Goal: Task Accomplishment & Management: Manage account settings

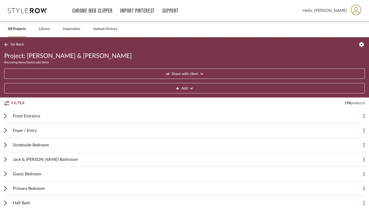
click at [12, 30] on link "All Projects" at bounding box center [17, 29] width 18 height 7
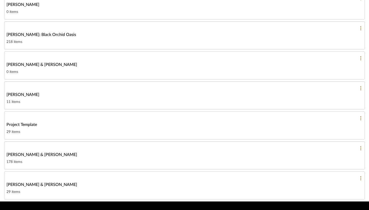
scroll to position [257, 0]
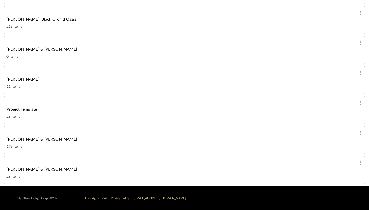
click at [30, 142] on span "[PERSON_NAME] & [PERSON_NAME]" at bounding box center [41, 139] width 71 height 6
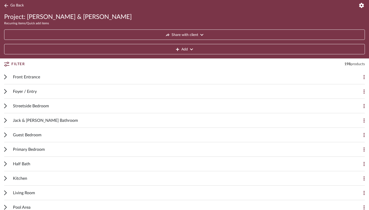
scroll to position [35, 0]
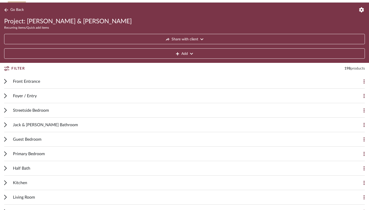
click at [24, 111] on span "Streetside Bedroom" at bounding box center [31, 110] width 36 height 6
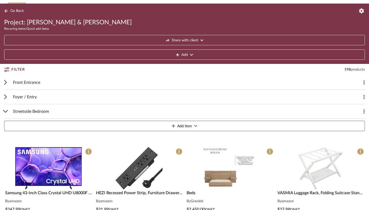
scroll to position [34, 0]
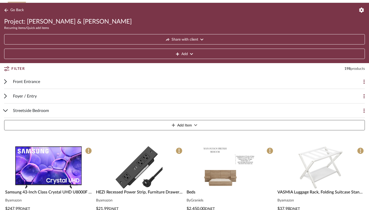
click at [18, 111] on span "Streetside Bedroom" at bounding box center [31, 111] width 36 height 6
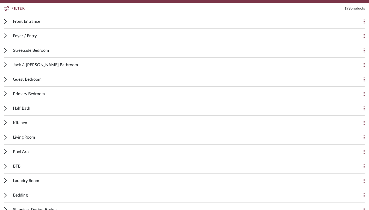
scroll to position [95, 0]
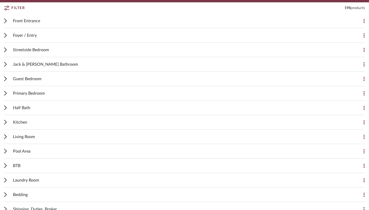
click at [33, 64] on span "Jack & [PERSON_NAME] Bathroom" at bounding box center [45, 64] width 65 height 6
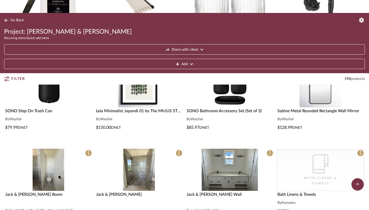
scroll to position [0, 0]
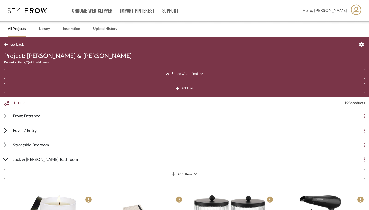
click at [4, 160] on icon at bounding box center [5, 159] width 5 height 3
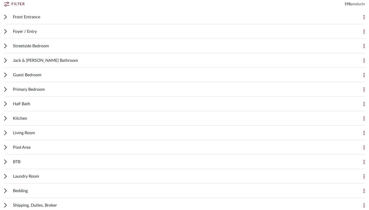
scroll to position [103, 0]
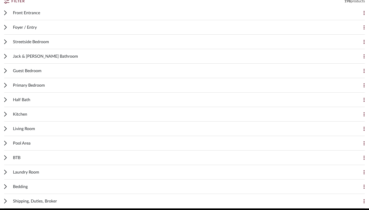
click at [9, 130] on div "Living Room Add Item" at bounding box center [184, 129] width 361 height 15
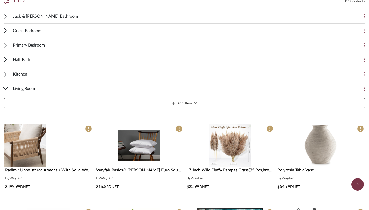
scroll to position [144, 0]
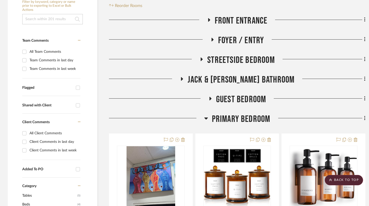
scroll to position [122, 0]
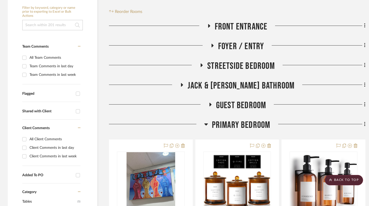
click at [207, 122] on icon at bounding box center [206, 124] width 4 height 6
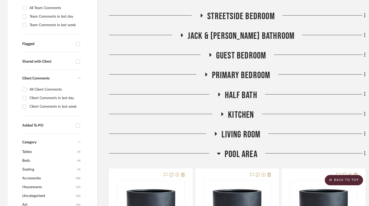
scroll to position [173, 0]
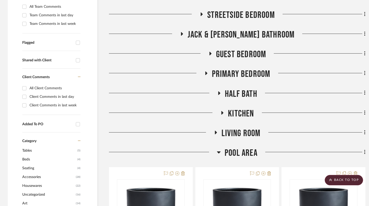
click at [216, 132] on icon at bounding box center [216, 133] width 6 height 4
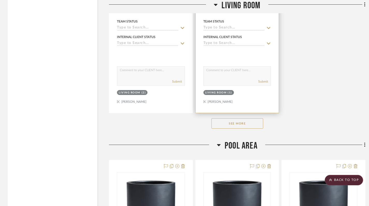
scroll to position [895, 0]
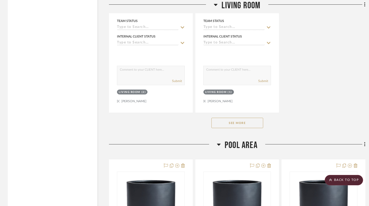
click at [238, 127] on button "See More" at bounding box center [238, 123] width 52 height 10
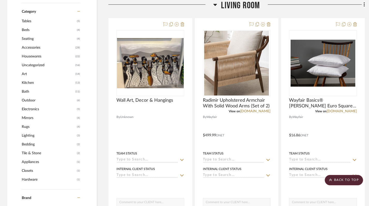
scroll to position [274, 1]
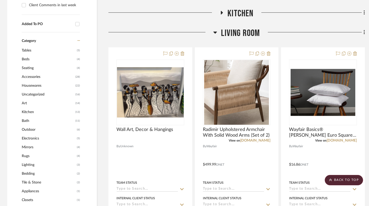
click at [215, 32] on icon at bounding box center [216, 33] width 4 height 2
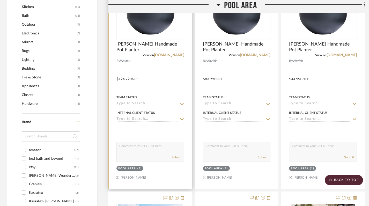
scroll to position [399, 1]
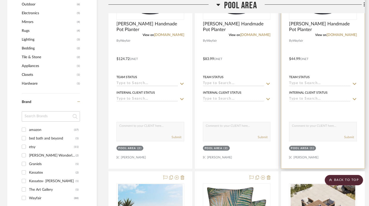
click at [305, 147] on div "Pool Area" at bounding box center [300, 149] width 18 height 4
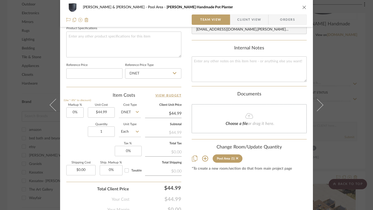
scroll to position [263, 0]
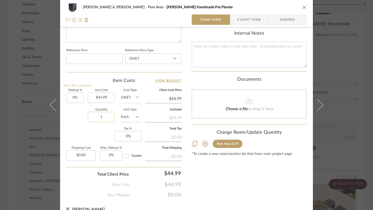
click at [104, 119] on input "1" at bounding box center [101, 117] width 27 height 10
type input "2"
click at [303, 6] on icon "close" at bounding box center [304, 7] width 4 height 4
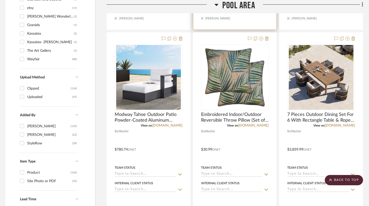
scroll to position [608, 2]
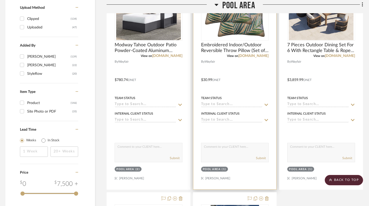
click at [221, 170] on div "Pool Area" at bounding box center [212, 170] width 18 height 4
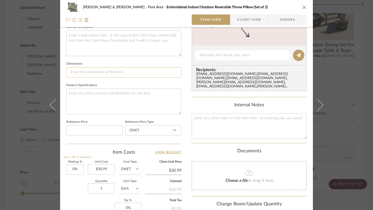
scroll to position [192, 0]
click at [302, 6] on icon "close" at bounding box center [304, 7] width 4 height 4
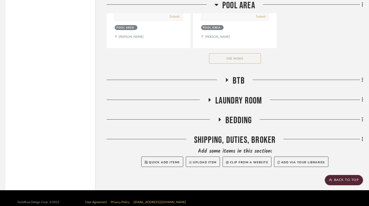
scroll to position [979, 2]
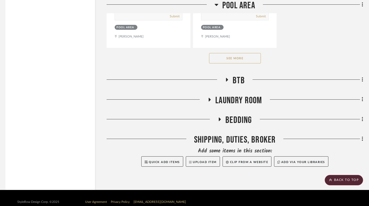
click at [241, 59] on button "See More" at bounding box center [235, 58] width 52 height 10
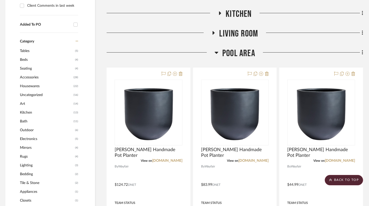
scroll to position [271, 2]
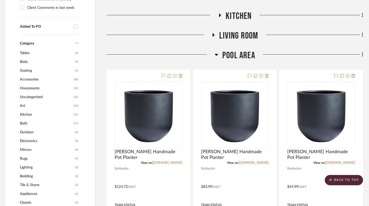
click at [216, 54] on icon at bounding box center [217, 55] width 4 height 2
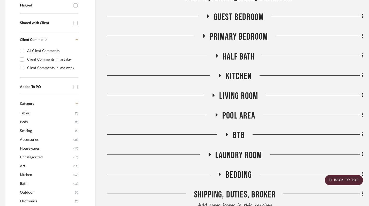
scroll to position [53, 2]
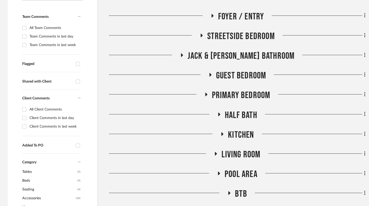
scroll to position [153, 0]
click at [222, 133] on icon at bounding box center [223, 134] width 2 height 4
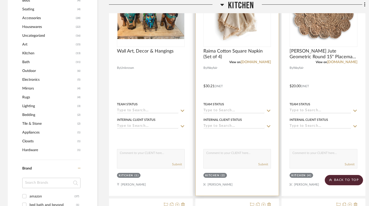
scroll to position [309, 0]
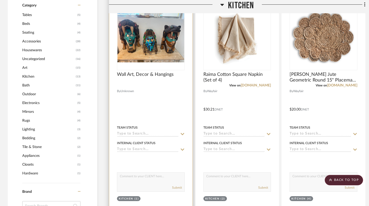
click at [122, 90] on span "Unknown" at bounding box center [127, 91] width 13 height 5
click at [128, 90] on span "Unknown" at bounding box center [127, 91] width 13 height 5
click at [0, 0] on div at bounding box center [0, 0] width 0 height 0
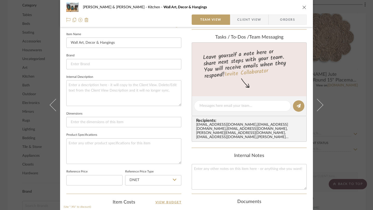
scroll to position [142, 0]
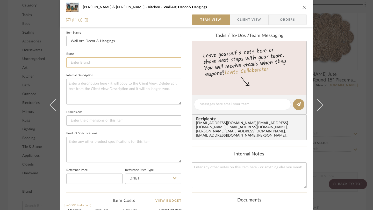
click at [85, 63] on input at bounding box center [123, 62] width 115 height 10
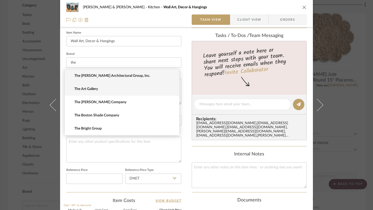
click at [95, 89] on span "The Art Gallery" at bounding box center [123, 89] width 99 height 4
type input "The Art Gallery"
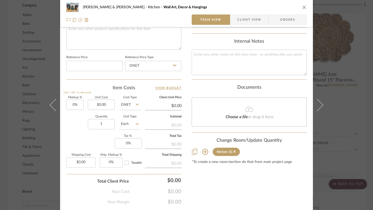
scroll to position [271, 0]
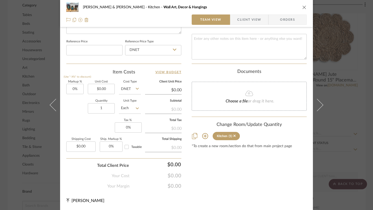
click at [303, 6] on icon "close" at bounding box center [304, 7] width 4 height 4
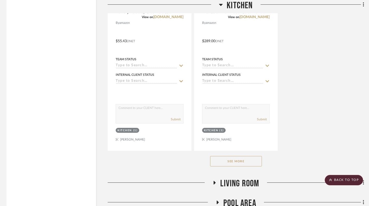
scroll to position [846, 1]
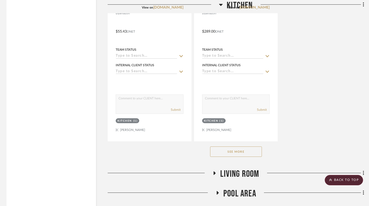
click at [234, 153] on button "See More" at bounding box center [236, 152] width 52 height 10
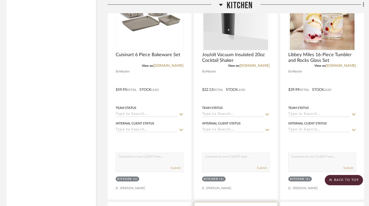
scroll to position [1707, 1]
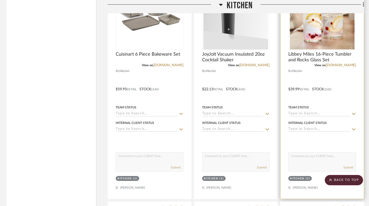
click at [326, 105] on div "Team Status" at bounding box center [322, 107] width 68 height 5
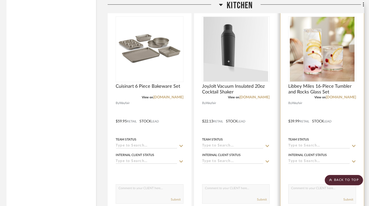
scroll to position [1722, 1]
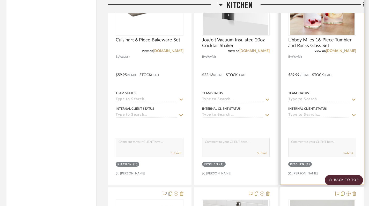
click at [300, 167] on div "Kitchen" at bounding box center [297, 165] width 15 height 4
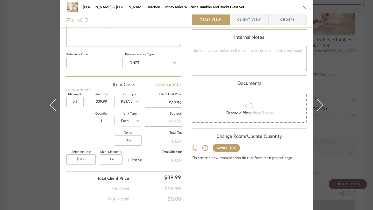
scroll to position [272, 0]
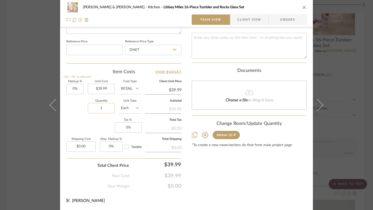
click at [102, 108] on input "1" at bounding box center [101, 108] width 27 height 10
type input "2"
click at [303, 7] on icon "close" at bounding box center [304, 7] width 4 height 4
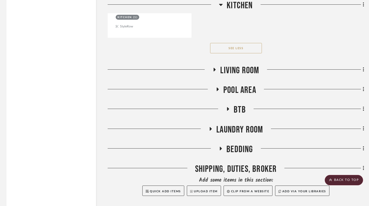
scroll to position [3487, 1]
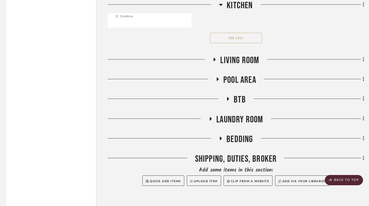
click at [216, 80] on icon at bounding box center [218, 79] width 6 height 4
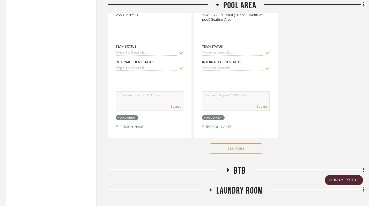
scroll to position [4195, 1]
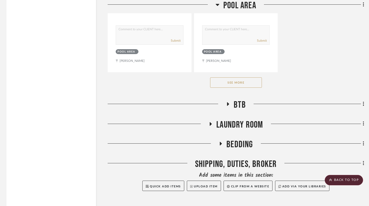
click at [237, 86] on button "See More" at bounding box center [236, 82] width 52 height 10
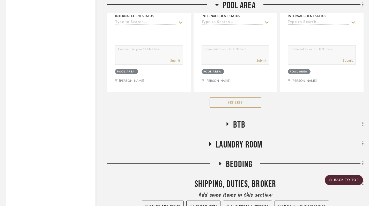
scroll to position [4176, 2]
click at [226, 125] on icon at bounding box center [228, 124] width 6 height 4
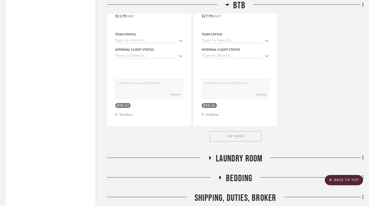
scroll to position [4875, 2]
click at [238, 134] on button "See More" at bounding box center [236, 136] width 52 height 10
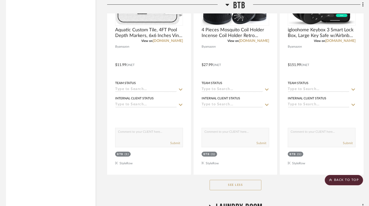
scroll to position [4941, 2]
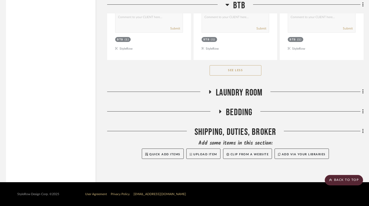
click at [212, 90] on icon at bounding box center [210, 92] width 6 height 4
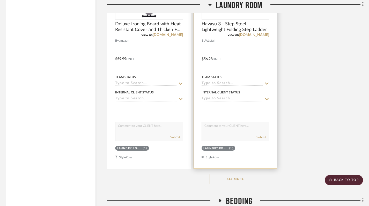
scroll to position [5576, 2]
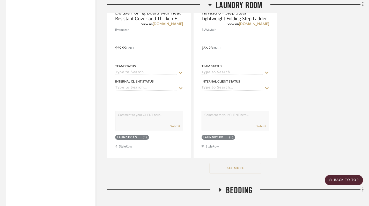
click at [229, 167] on button "See More" at bounding box center [236, 168] width 52 height 10
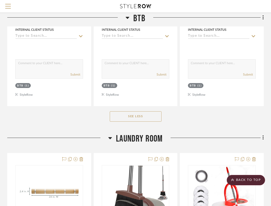
scroll to position [4859, 102]
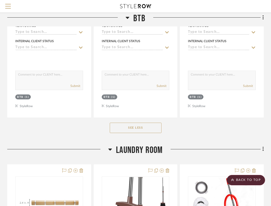
click at [109, 150] on icon at bounding box center [110, 149] width 4 height 6
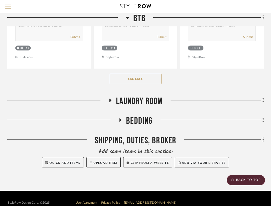
scroll to position [4917, 102]
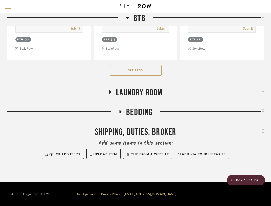
click at [127, 21] on fa-icon at bounding box center [128, 20] width 4 height 8
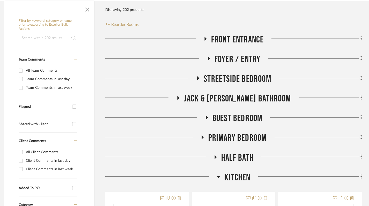
scroll to position [111, 4]
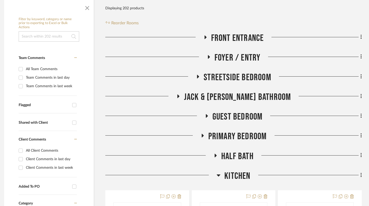
click at [179, 95] on icon at bounding box center [178, 97] width 2 height 4
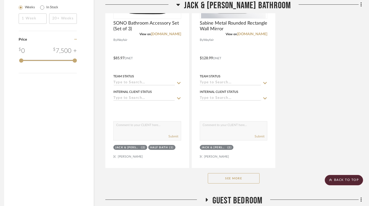
scroll to position [748, 4]
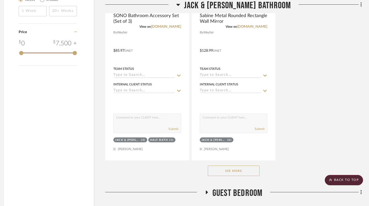
click at [242, 171] on button "See More" at bounding box center [234, 171] width 52 height 10
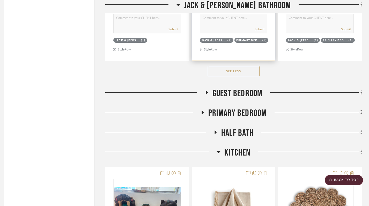
scroll to position [1308, 4]
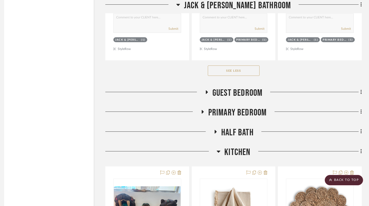
click at [202, 93] on div at bounding box center [154, 94] width 99 height 13
click at [204, 93] on icon at bounding box center [207, 92] width 6 height 4
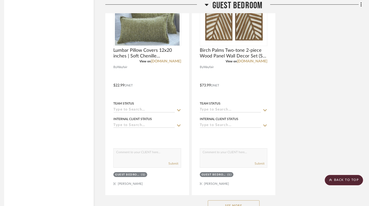
scroll to position [1955, 4]
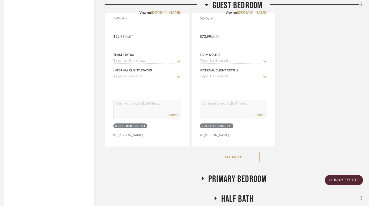
click at [233, 158] on button "See More" at bounding box center [234, 157] width 52 height 10
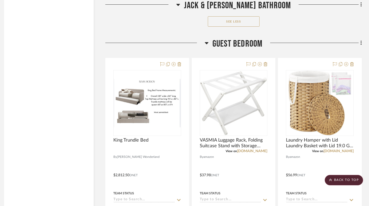
scroll to position [1358, 4]
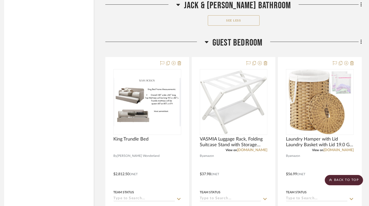
click at [207, 41] on icon at bounding box center [207, 42] width 4 height 2
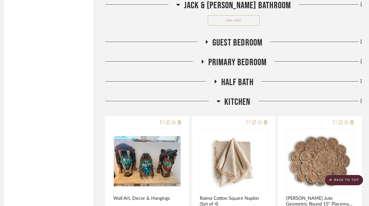
click at [218, 100] on icon at bounding box center [219, 101] width 4 height 6
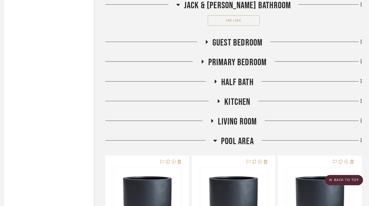
scroll to position [1352, 4]
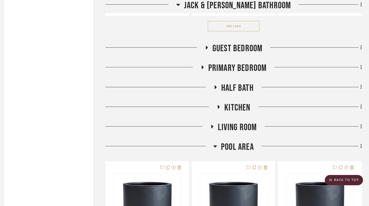
click at [216, 147] on icon at bounding box center [216, 147] width 4 height 2
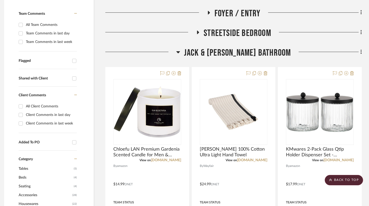
scroll to position [165, 4]
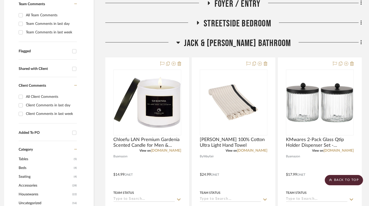
click at [199, 44] on h3 "Jack & [PERSON_NAME] Bathroom" at bounding box center [233, 43] width 115 height 11
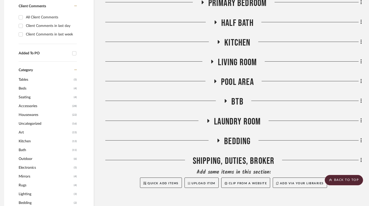
scroll to position [245, 4]
click at [219, 41] on icon at bounding box center [219, 42] width 2 height 4
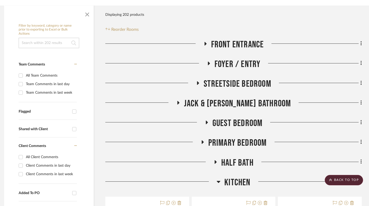
scroll to position [0, 4]
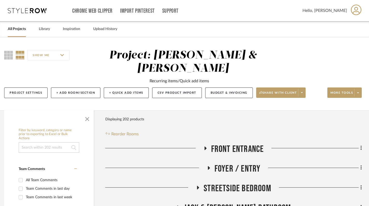
click at [13, 28] on link "All Projects" at bounding box center [17, 29] width 18 height 7
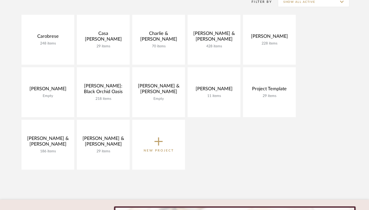
scroll to position [81, 0]
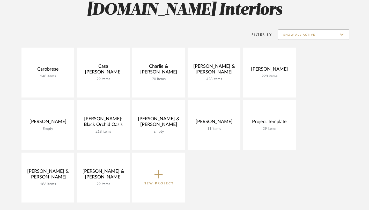
click at [321, 34] on input "Show All Active" at bounding box center [313, 35] width 71 height 10
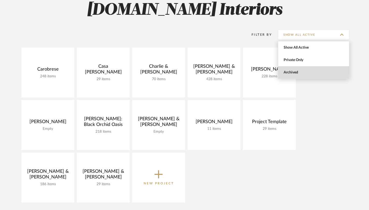
click at [300, 72] on span "Archived" at bounding box center [314, 72] width 61 height 4
type input "Archived"
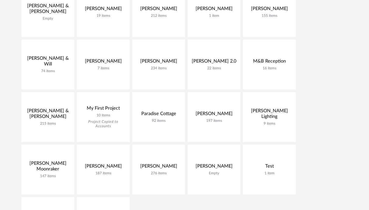
scroll to position [247, 0]
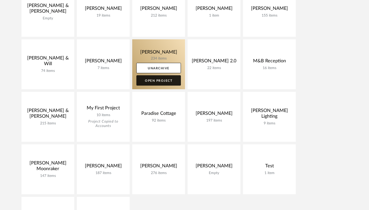
click at [160, 82] on link "Open Project" at bounding box center [158, 80] width 45 height 10
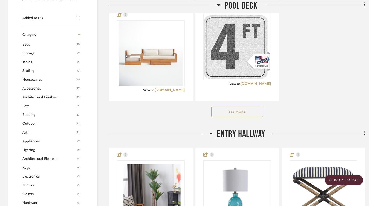
scroll to position [320, 0]
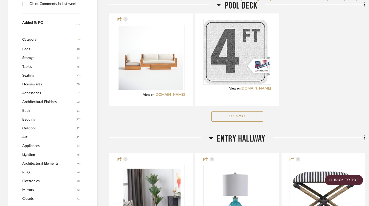
click at [240, 117] on button "See More" at bounding box center [238, 116] width 52 height 10
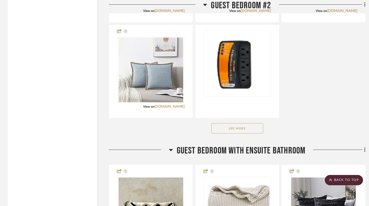
scroll to position [1193, 0]
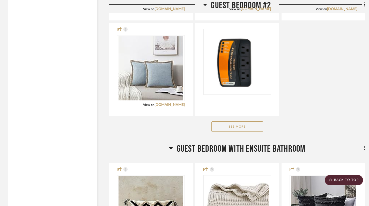
click at [238, 127] on button "See More" at bounding box center [238, 126] width 52 height 10
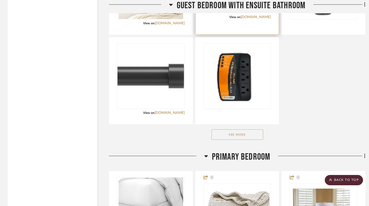
scroll to position [1799, 0]
click at [244, 132] on button "See More" at bounding box center [238, 134] width 52 height 10
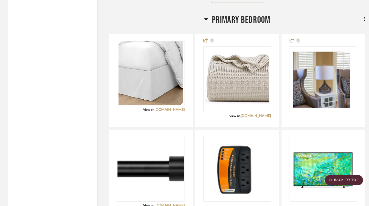
scroll to position [2187, 0]
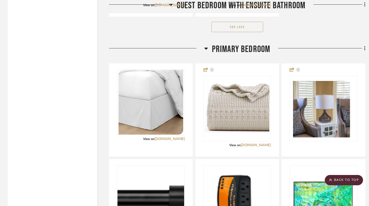
click at [207, 50] on icon at bounding box center [206, 48] width 4 height 6
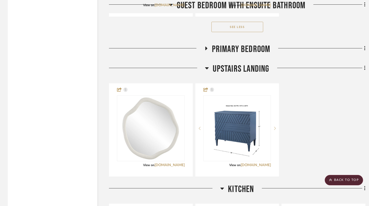
click at [206, 68] on icon at bounding box center [207, 68] width 4 height 2
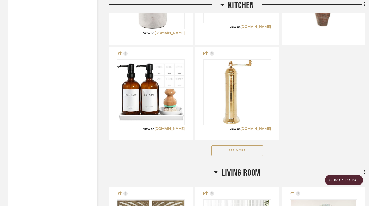
scroll to position [2429, 0]
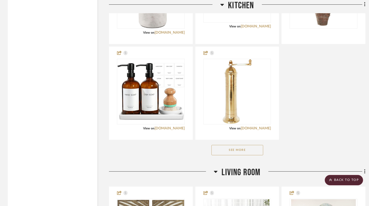
click at [238, 153] on button "See More" at bounding box center [238, 150] width 52 height 10
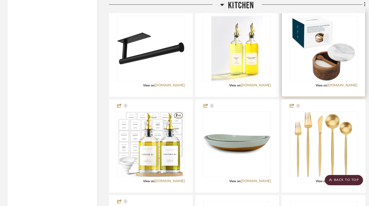
scroll to position [2555, 0]
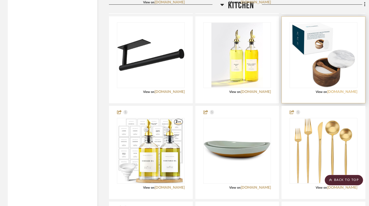
click at [346, 92] on link "amazon.com" at bounding box center [342, 92] width 30 height 4
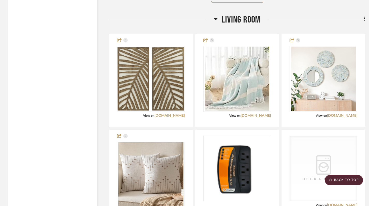
scroll to position [4232, 0]
click at [215, 19] on icon at bounding box center [216, 19] width 4 height 2
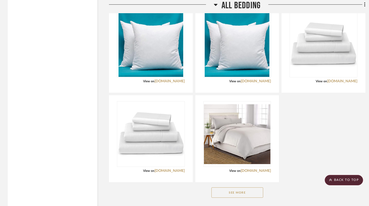
scroll to position [4822, 0]
click at [242, 193] on button "See More" at bounding box center [238, 192] width 52 height 10
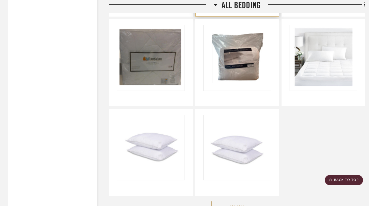
scroll to position [5165, 0]
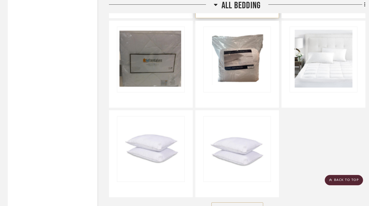
click at [214, 4] on div at bounding box center [238, 6] width 68 height 5
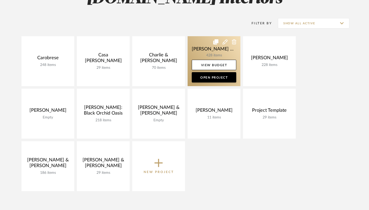
scroll to position [83, 0]
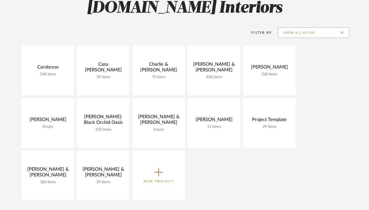
click at [328, 32] on input "Show All Active" at bounding box center [313, 32] width 71 height 10
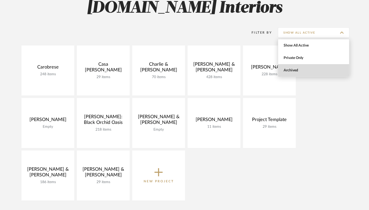
click at [293, 72] on span "Archived" at bounding box center [314, 70] width 61 height 4
type input "Archived"
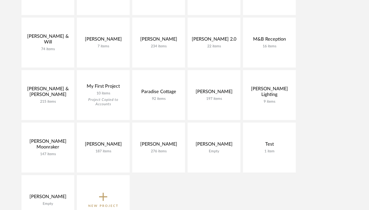
scroll to position [270, 0]
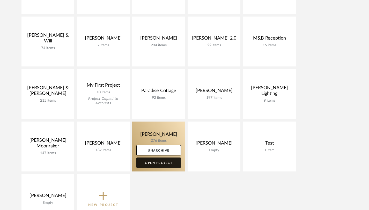
click at [162, 164] on link "Open Project" at bounding box center [158, 163] width 45 height 10
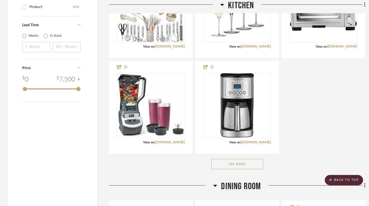
scroll to position [704, 0]
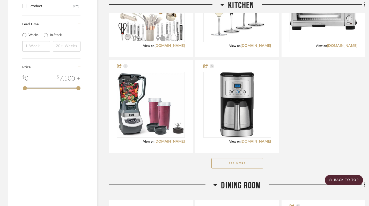
click at [241, 163] on button "See More" at bounding box center [238, 163] width 52 height 10
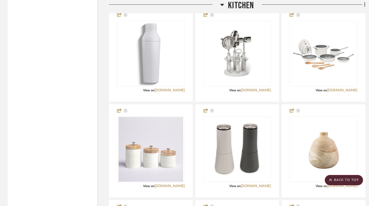
scroll to position [850, 0]
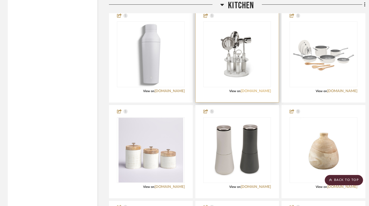
click at [264, 90] on link "wayfair.com" at bounding box center [256, 91] width 30 height 4
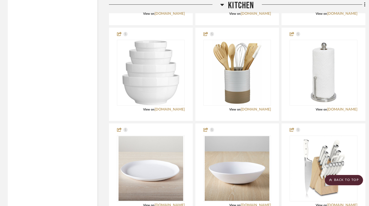
scroll to position [1179, 0]
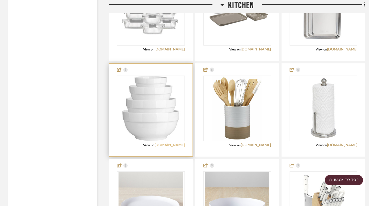
click at [175, 146] on link "wayfair.com" at bounding box center [170, 145] width 30 height 4
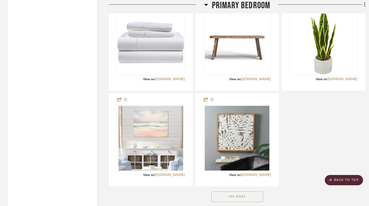
scroll to position [2529, 0]
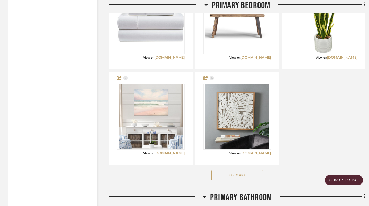
click at [239, 173] on button "See More" at bounding box center [238, 175] width 52 height 10
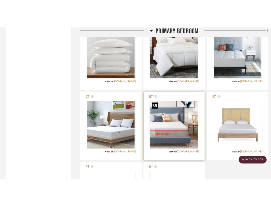
scroll to position [2960, 0]
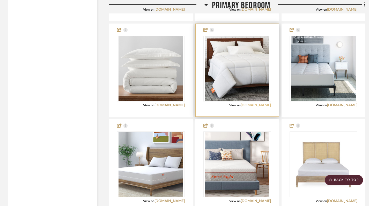
click at [263, 105] on link "wayfair.com" at bounding box center [256, 106] width 30 height 4
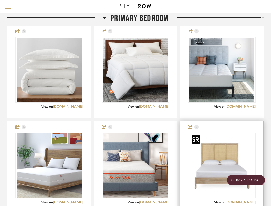
scroll to position [2936, 102]
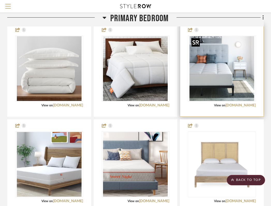
click at [221, 73] on img "0" at bounding box center [222, 68] width 65 height 65
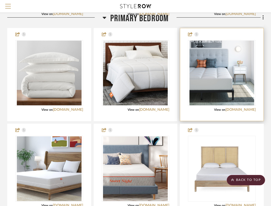
scroll to position [2931, 102]
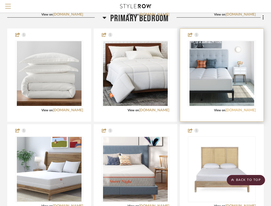
click at [243, 111] on link "wayfair.com" at bounding box center [241, 110] width 30 height 4
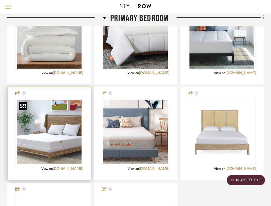
scroll to position [2984, 102]
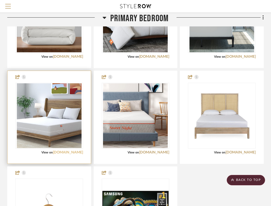
click at [72, 153] on link "wayfair.com" at bounding box center [68, 153] width 30 height 4
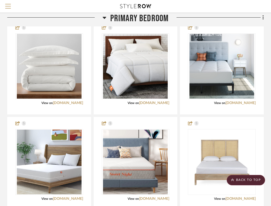
scroll to position [2941, 102]
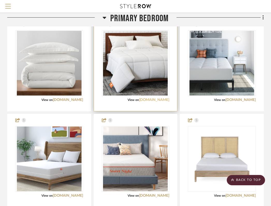
click at [161, 101] on link "wayfair.com" at bounding box center [154, 100] width 30 height 4
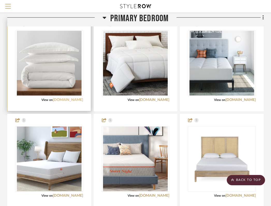
click at [75, 99] on link "wayfair.com" at bounding box center [68, 100] width 30 height 4
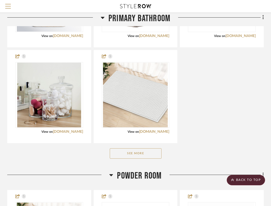
scroll to position [3433, 102]
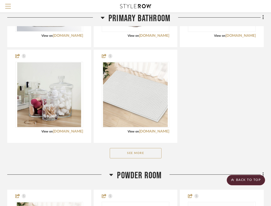
click at [138, 157] on button "See More" at bounding box center [136, 153] width 52 height 10
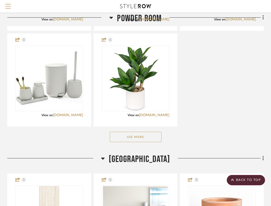
scroll to position [3973, 102]
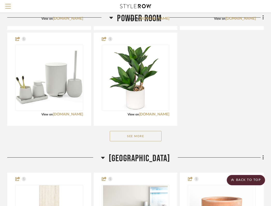
click at [143, 137] on button "See More" at bounding box center [136, 136] width 52 height 10
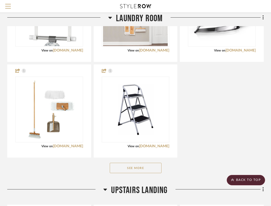
scroll to position [4606, 102]
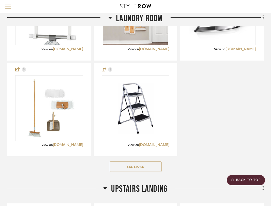
click at [139, 170] on button "See More" at bounding box center [136, 167] width 52 height 10
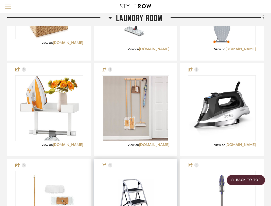
scroll to position [4513, 102]
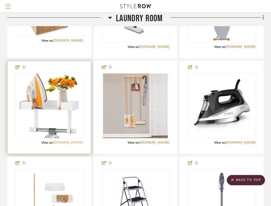
click at [77, 143] on link "amazon.com" at bounding box center [68, 143] width 30 height 4
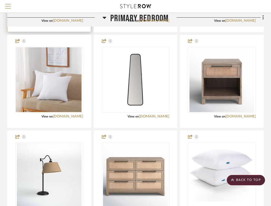
scroll to position [2657, 102]
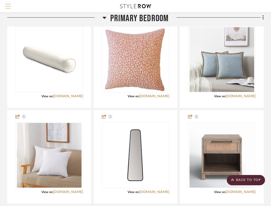
click at [9, 4] on span "Menu" at bounding box center [8, 4] width 6 height 1
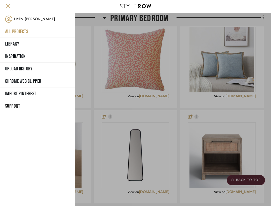
click at [22, 31] on button "All Projects" at bounding box center [37, 31] width 75 height 12
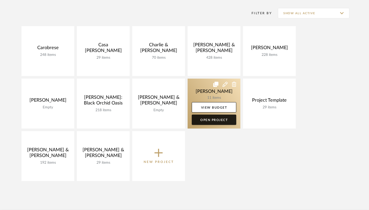
scroll to position [106, 0]
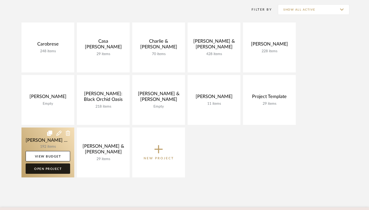
click at [48, 168] on link "Open Project" at bounding box center [48, 169] width 45 height 10
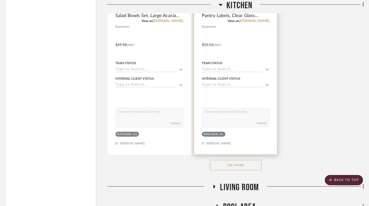
scroll to position [836, 2]
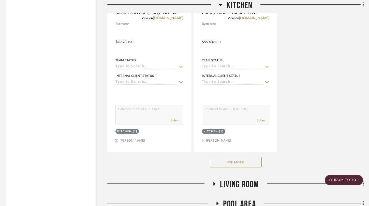
click at [230, 162] on button "See More" at bounding box center [236, 162] width 52 height 10
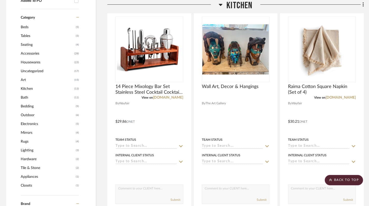
scroll to position [129, 2]
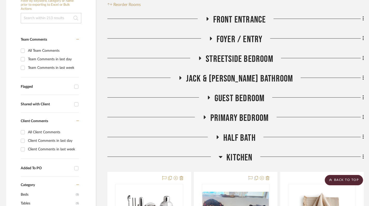
click at [220, 155] on icon at bounding box center [221, 157] width 4 height 6
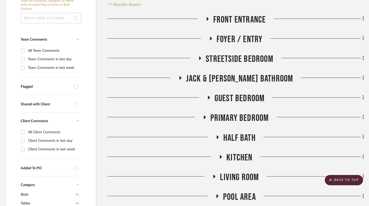
scroll to position [0, 2]
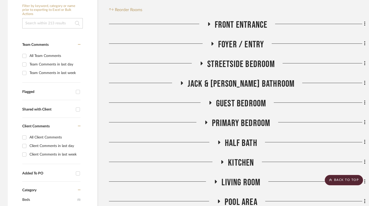
scroll to position [137, 0]
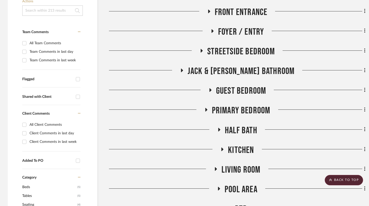
click at [210, 90] on icon at bounding box center [210, 90] width 2 height 4
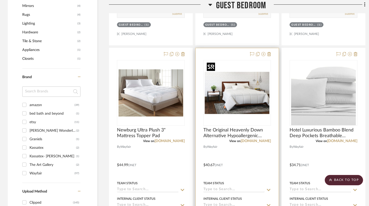
scroll to position [413, 0]
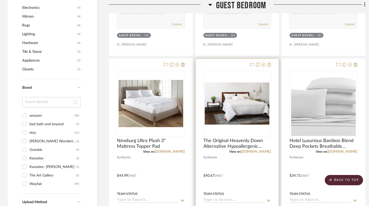
click at [268, 67] on icon at bounding box center [269, 65] width 4 height 4
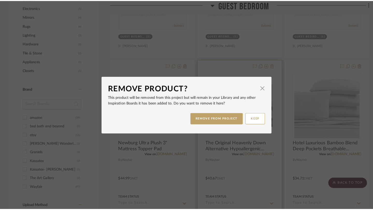
scroll to position [0, 0]
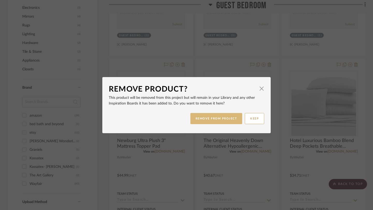
click at [210, 118] on button "REMOVE FROM PROJECT" at bounding box center [216, 118] width 52 height 11
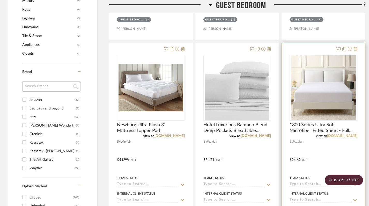
scroll to position [447, 0]
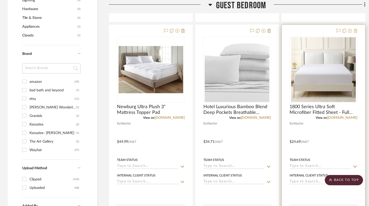
click at [357, 32] on icon at bounding box center [356, 31] width 4 height 4
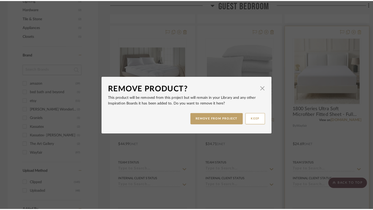
scroll to position [0, 0]
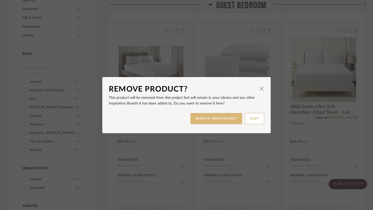
click at [227, 121] on button "REMOVE FROM PROJECT" at bounding box center [216, 118] width 52 height 11
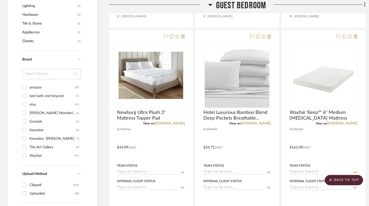
scroll to position [441, 0]
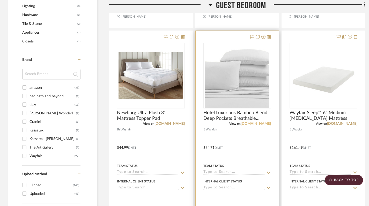
click at [260, 124] on link "[DOMAIN_NAME]" at bounding box center [256, 124] width 30 height 4
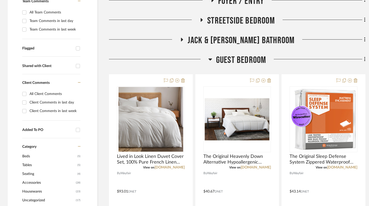
scroll to position [192, 0]
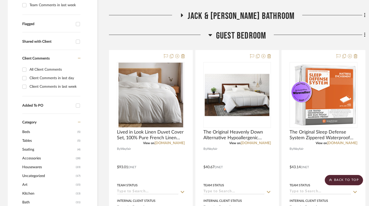
click at [208, 33] on icon at bounding box center [210, 35] width 4 height 6
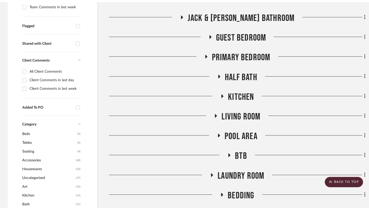
scroll to position [0, 0]
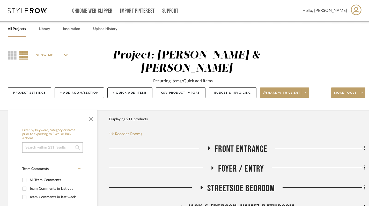
click at [17, 31] on link "All Projects" at bounding box center [17, 29] width 18 height 7
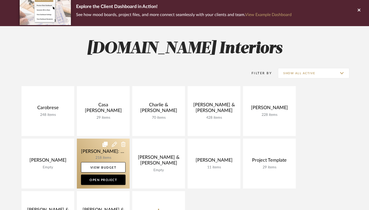
scroll to position [46, 0]
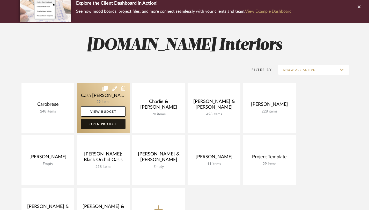
click at [100, 125] on link "Open Project" at bounding box center [103, 124] width 45 height 10
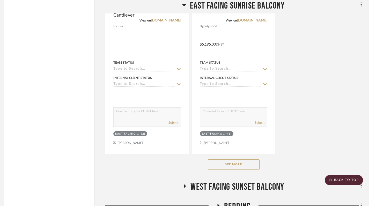
scroll to position [678, 4]
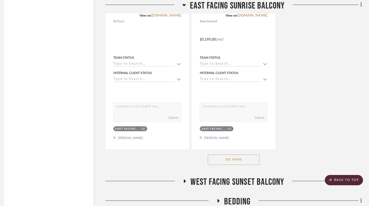
click at [227, 158] on button "See More" at bounding box center [234, 160] width 52 height 10
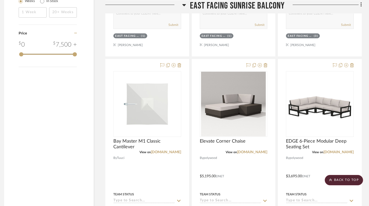
scroll to position [546, 4]
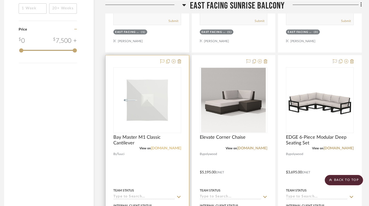
click at [175, 149] on link "tuuci.com" at bounding box center [166, 149] width 30 height 4
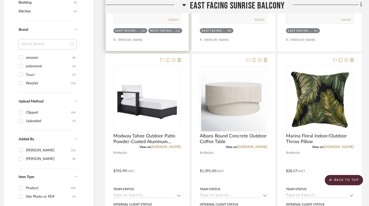
scroll to position [0, 4]
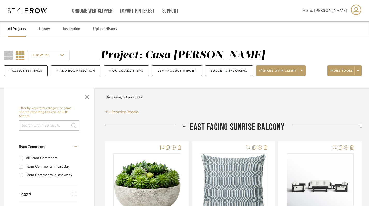
click at [18, 27] on link "All Projects" at bounding box center [17, 29] width 18 height 7
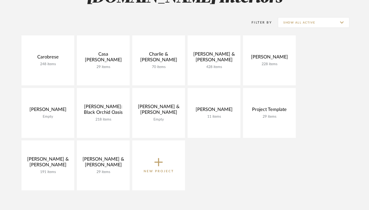
scroll to position [98, 0]
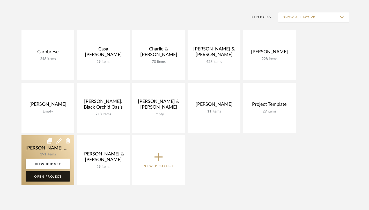
click at [54, 179] on link "Open Project" at bounding box center [48, 176] width 45 height 10
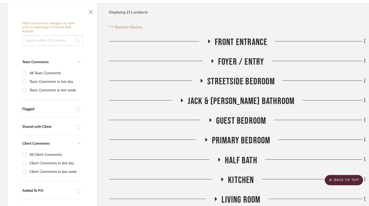
scroll to position [107, 0]
click at [211, 41] on icon at bounding box center [209, 42] width 6 height 4
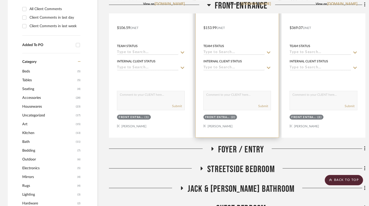
scroll to position [255, 0]
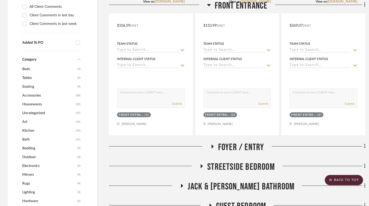
click at [212, 147] on icon at bounding box center [213, 147] width 2 height 4
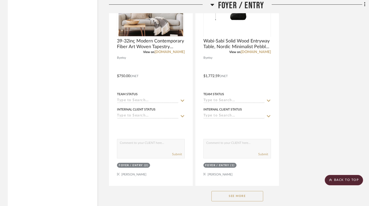
scroll to position [921, 0]
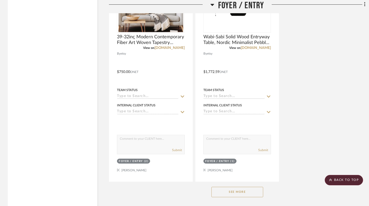
click at [242, 193] on button "See More" at bounding box center [238, 192] width 52 height 10
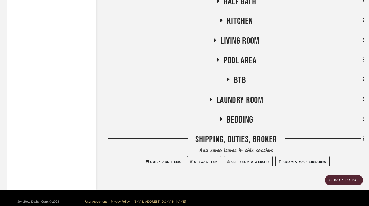
scroll to position [1450, 1]
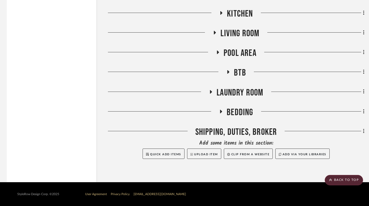
click at [220, 112] on icon at bounding box center [221, 112] width 2 height 4
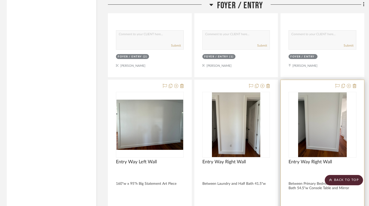
scroll to position [938, 1]
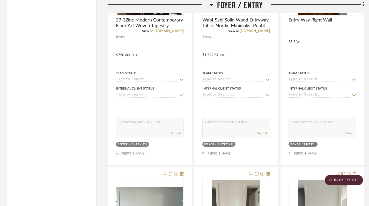
click at [210, 3] on icon at bounding box center [211, 5] width 4 height 6
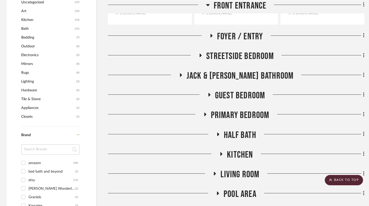
scroll to position [370, 1]
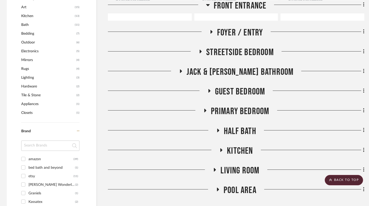
click at [222, 150] on icon at bounding box center [222, 150] width 2 height 4
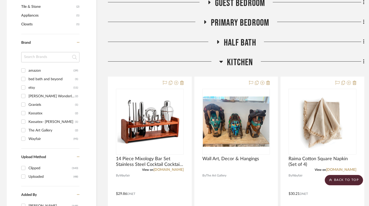
scroll to position [459, 1]
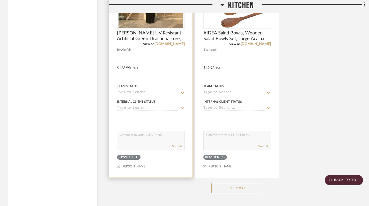
scroll to position [1047, 0]
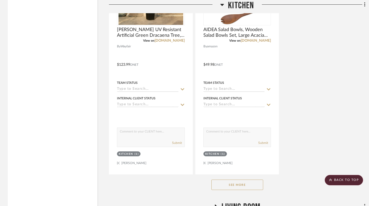
click at [243, 185] on button "See More" at bounding box center [238, 185] width 52 height 10
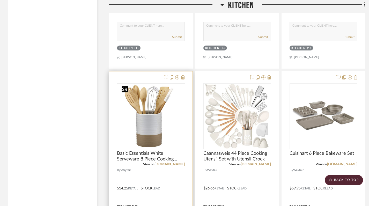
scroll to position [1840, 0]
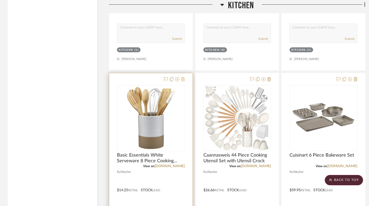
click at [183, 79] on icon at bounding box center [183, 79] width 4 height 4
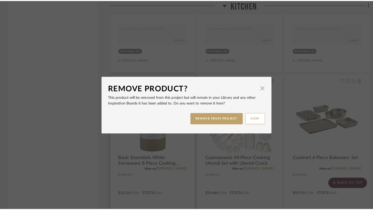
scroll to position [0, 0]
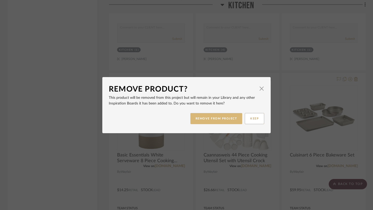
click at [212, 121] on button "REMOVE FROM PROJECT" at bounding box center [216, 118] width 52 height 11
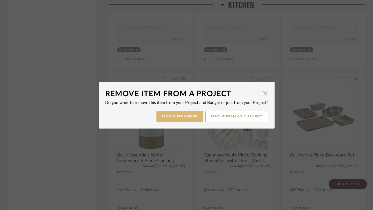
click at [182, 118] on button "Remove from Both" at bounding box center [179, 116] width 46 height 11
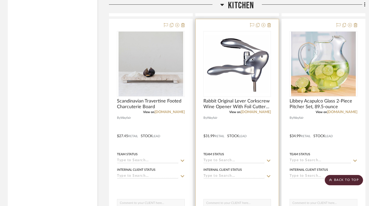
scroll to position [2357, 0]
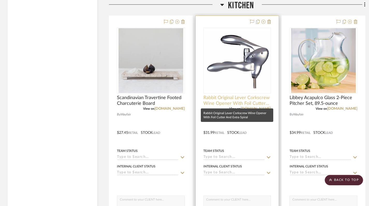
click at [220, 100] on span "Rabbit Original Lever Corkscrew Wine Opener With Foil Cutter And Extra Spiral" at bounding box center [238, 100] width 68 height 11
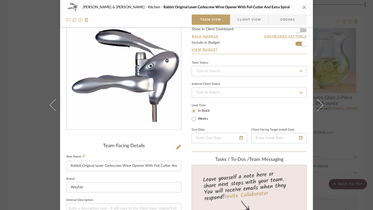
scroll to position [0, 0]
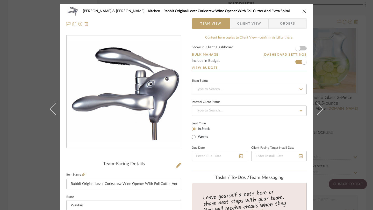
click at [302, 12] on icon "close" at bounding box center [304, 11] width 4 height 4
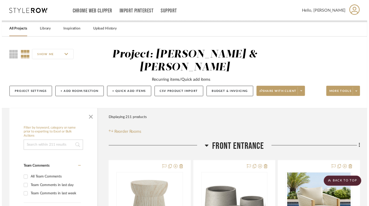
scroll to position [2357, 0]
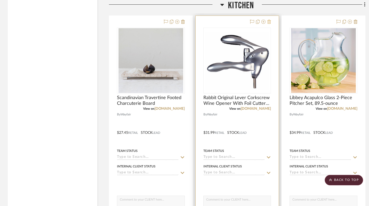
click at [270, 21] on icon at bounding box center [269, 22] width 4 height 4
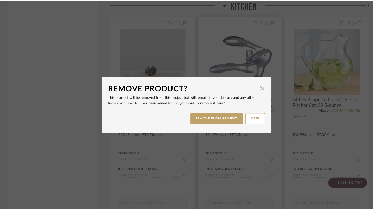
scroll to position [0, 0]
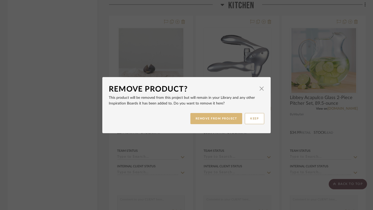
click at [223, 118] on button "REMOVE FROM PROJECT" at bounding box center [216, 118] width 52 height 11
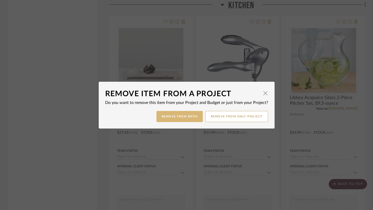
click at [186, 119] on button "Remove from Both" at bounding box center [179, 116] width 46 height 11
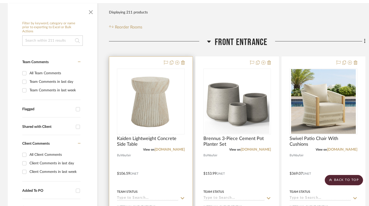
scroll to position [105, 0]
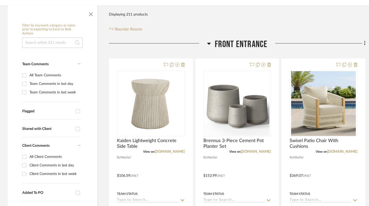
click at [209, 46] on icon at bounding box center [209, 43] width 4 height 6
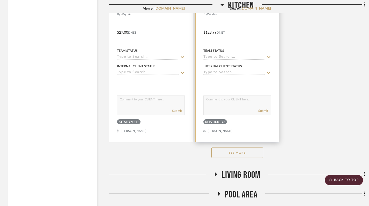
scroll to position [856, 0]
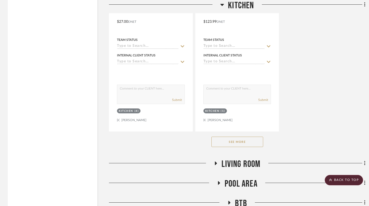
click at [230, 145] on button "See More" at bounding box center [238, 142] width 52 height 10
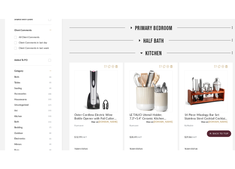
scroll to position [0, 0]
